Goal: Use online tool/utility: Utilize a website feature to perform a specific function

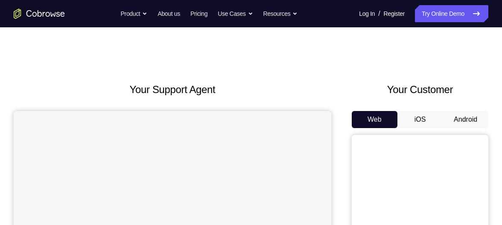
click at [461, 118] on button "Android" at bounding box center [466, 119] width 46 height 17
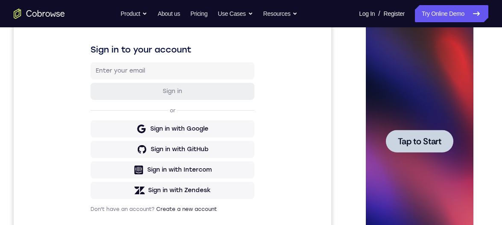
click at [430, 139] on span "Tap to Start" at bounding box center [420, 141] width 44 height 9
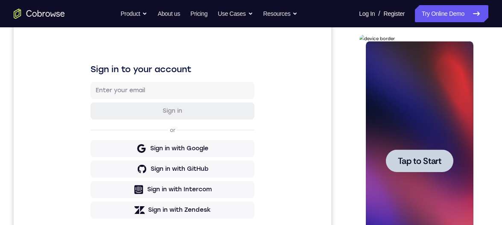
scroll to position [123, 0]
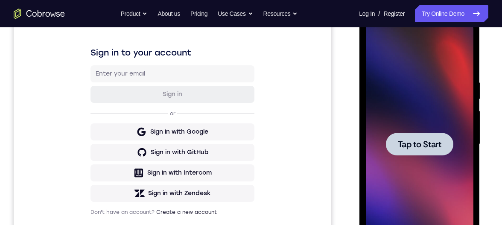
click at [445, 146] on div at bounding box center [420, 144] width 68 height 23
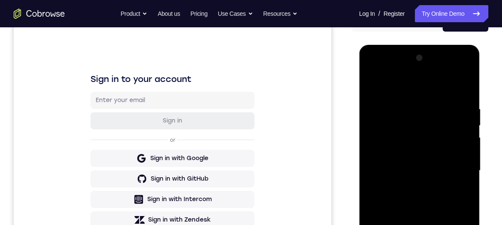
scroll to position [204, 0]
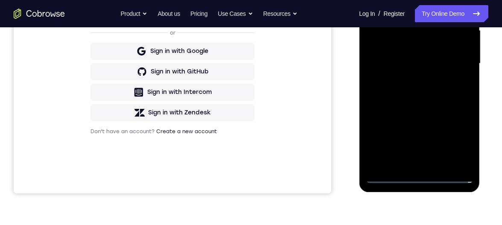
click at [424, 174] on div at bounding box center [420, 63] width 108 height 239
click at [456, 138] on div at bounding box center [420, 63] width 108 height 239
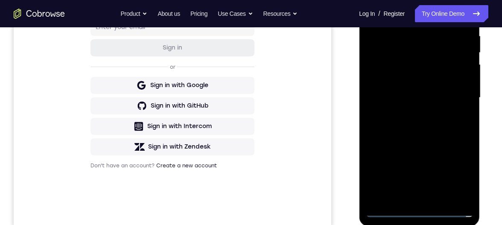
scroll to position [125, 0]
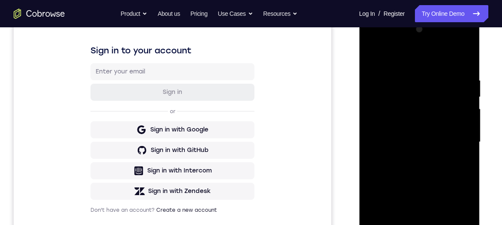
click at [411, 59] on div at bounding box center [420, 142] width 108 height 239
click at [367, 73] on div at bounding box center [420, 142] width 108 height 239
click at [360, 72] on div at bounding box center [419, 143] width 121 height 255
click at [409, 60] on div at bounding box center [420, 143] width 108 height 239
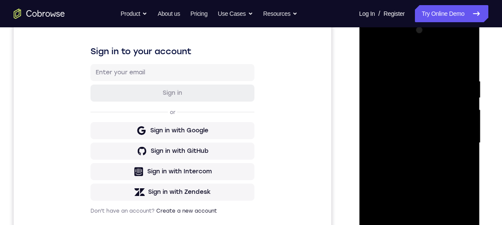
click at [455, 137] on div at bounding box center [420, 143] width 108 height 239
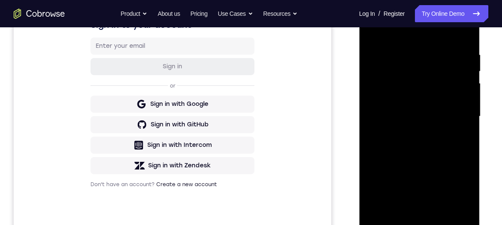
click at [411, 133] on div at bounding box center [420, 116] width 108 height 239
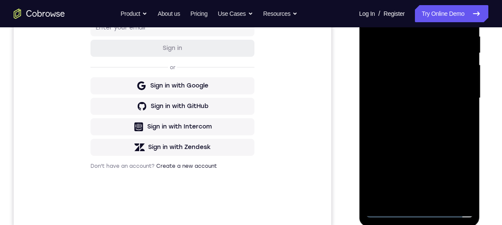
scroll to position [173, 0]
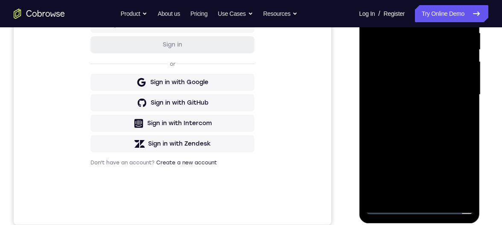
click at [414, 109] on div at bounding box center [420, 94] width 108 height 239
click at [411, 112] on div at bounding box center [420, 94] width 108 height 239
click at [427, 59] on div at bounding box center [420, 94] width 108 height 239
click at [434, 55] on div at bounding box center [420, 94] width 108 height 239
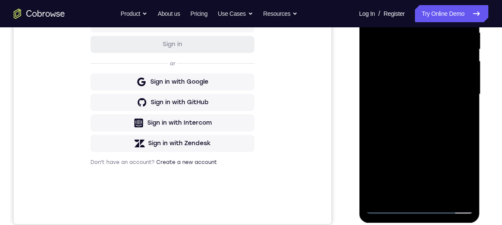
click at [447, 98] on div at bounding box center [420, 94] width 108 height 239
click at [450, 95] on div at bounding box center [420, 94] width 108 height 239
click at [438, 122] on div at bounding box center [420, 94] width 108 height 239
click at [442, 122] on div at bounding box center [420, 94] width 108 height 239
click at [448, 122] on div at bounding box center [420, 94] width 108 height 239
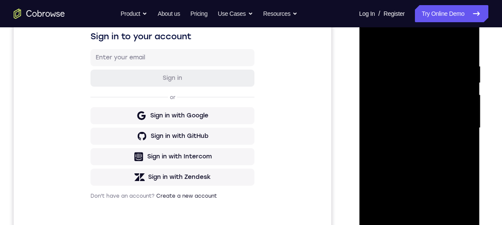
scroll to position [173, 0]
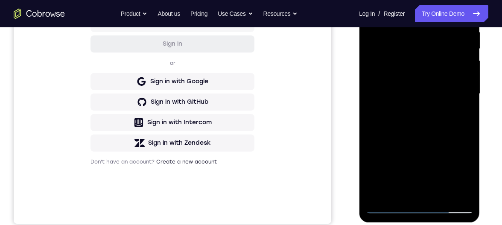
click at [457, 131] on div at bounding box center [420, 93] width 108 height 239
click at [467, 184] on div at bounding box center [420, 93] width 108 height 239
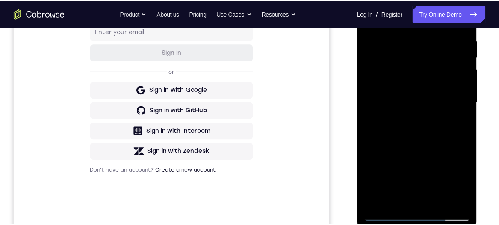
scroll to position [140, 0]
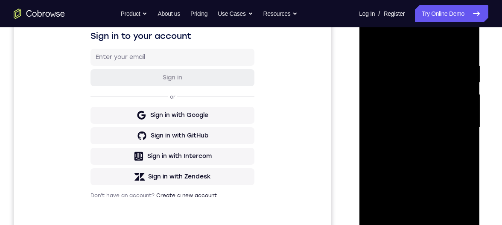
click at [409, 59] on div at bounding box center [420, 127] width 108 height 239
click at [467, 147] on div at bounding box center [420, 127] width 108 height 239
click at [468, 140] on div at bounding box center [420, 127] width 108 height 239
click at [465, 116] on div at bounding box center [420, 127] width 108 height 239
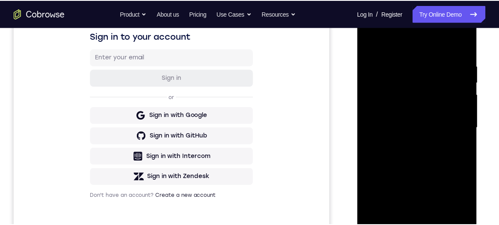
click at [464, 44] on div at bounding box center [417, 128] width 108 height 239
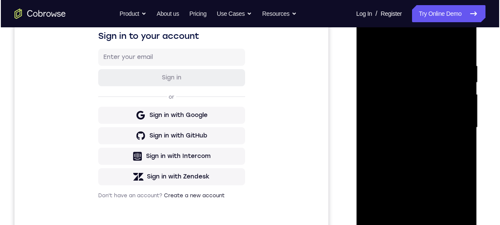
scroll to position [188, 0]
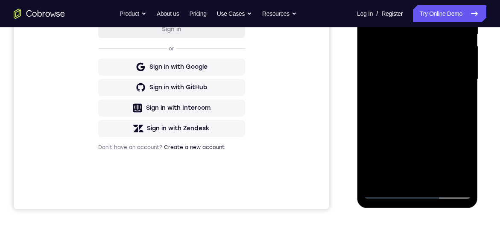
click at [435, 178] on div at bounding box center [418, 79] width 108 height 239
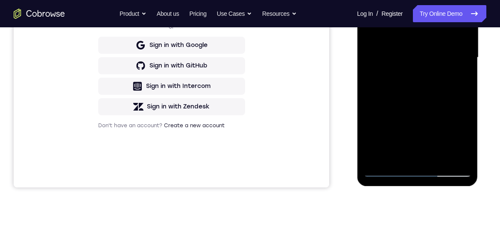
click at [439, 156] on div at bounding box center [418, 57] width 108 height 239
click at [450, 100] on div at bounding box center [418, 57] width 108 height 239
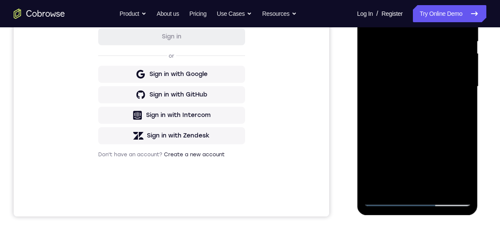
scroll to position [172, 0]
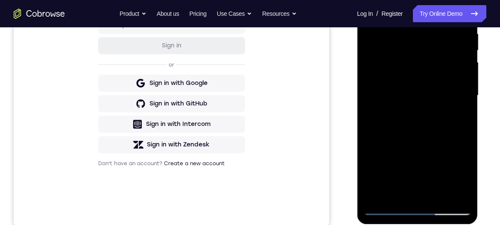
click at [448, 72] on div at bounding box center [418, 95] width 108 height 239
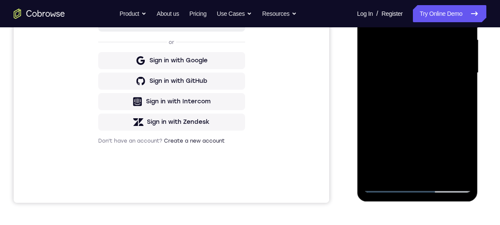
scroll to position [176, 0]
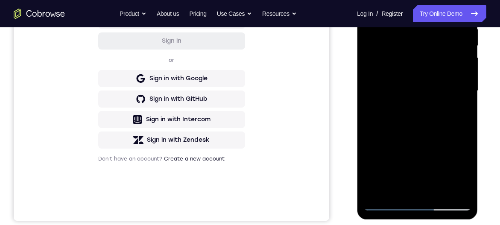
click at [425, 68] on div at bounding box center [418, 90] width 108 height 239
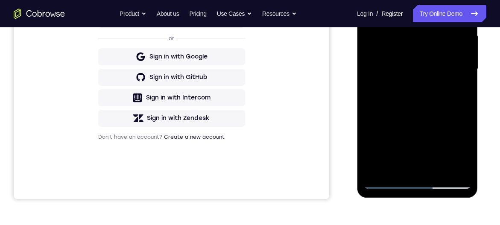
scroll to position [205, 0]
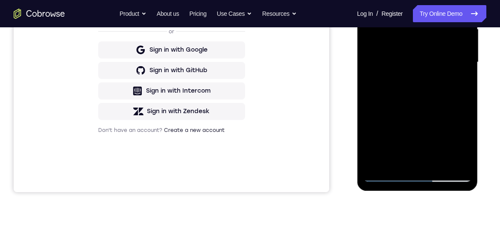
click at [401, 158] on div at bounding box center [418, 62] width 108 height 239
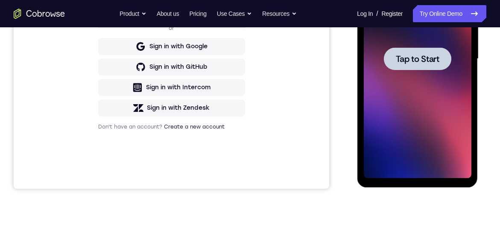
scroll to position [208, 0]
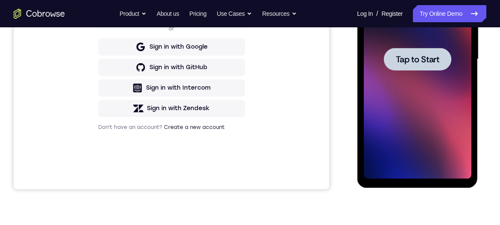
click at [431, 71] on div at bounding box center [418, 59] width 108 height 239
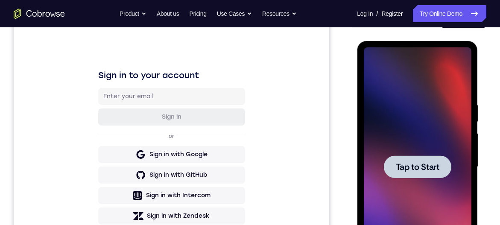
scroll to position [79, 0]
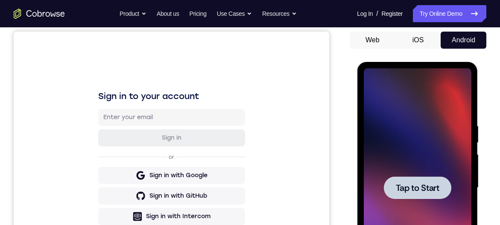
click at [403, 199] on div at bounding box center [418, 187] width 68 height 23
click at [431, 177] on div at bounding box center [418, 187] width 68 height 23
click at [443, 177] on div at bounding box center [418, 187] width 68 height 23
click at [434, 184] on span "Tap to Start" at bounding box center [418, 188] width 44 height 9
click at [440, 179] on div at bounding box center [418, 187] width 68 height 23
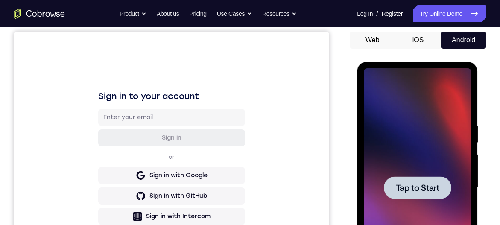
click at [441, 184] on div at bounding box center [418, 187] width 68 height 23
click at [445, 182] on div at bounding box center [418, 187] width 68 height 23
click at [442, 190] on div at bounding box center [418, 187] width 68 height 23
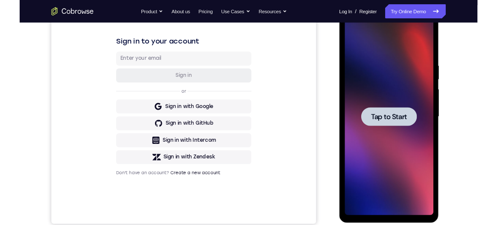
scroll to position [126, 0]
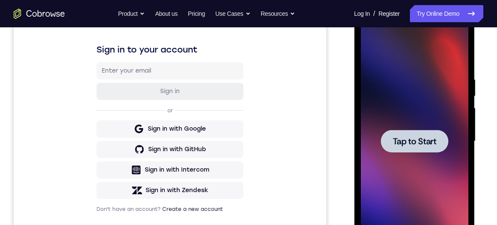
click at [431, 139] on span "Tap to Start" at bounding box center [415, 141] width 44 height 9
click at [426, 137] on span "Tap to Start" at bounding box center [415, 141] width 44 height 9
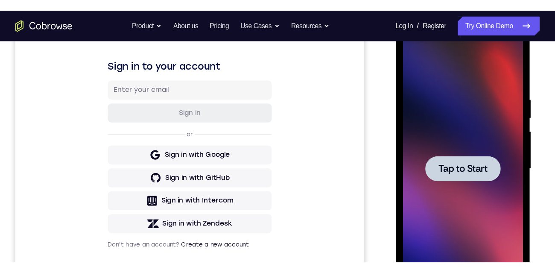
scroll to position [52, 0]
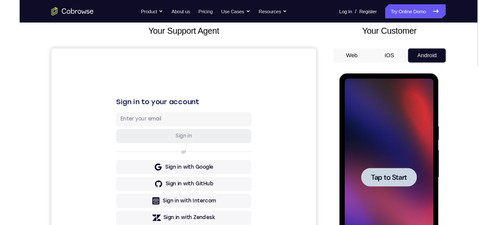
click at [395, 195] on span "Tap to Start" at bounding box center [400, 199] width 44 height 9
click at [398, 193] on div at bounding box center [400, 199] width 68 height 23
click at [400, 193] on div at bounding box center [400, 199] width 68 height 23
click at [399, 190] on div at bounding box center [400, 199] width 68 height 23
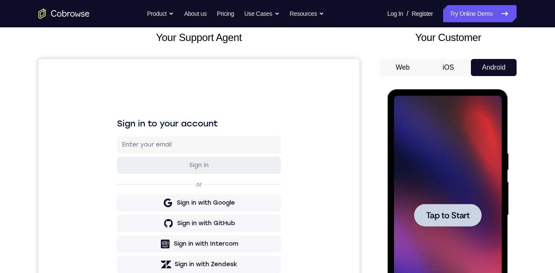
click at [446, 212] on span "Tap to Start" at bounding box center [448, 215] width 44 height 9
click at [492, 13] on link "Try Online Demo" at bounding box center [480, 13] width 73 height 17
